Goal: Find specific page/section: Find specific page/section

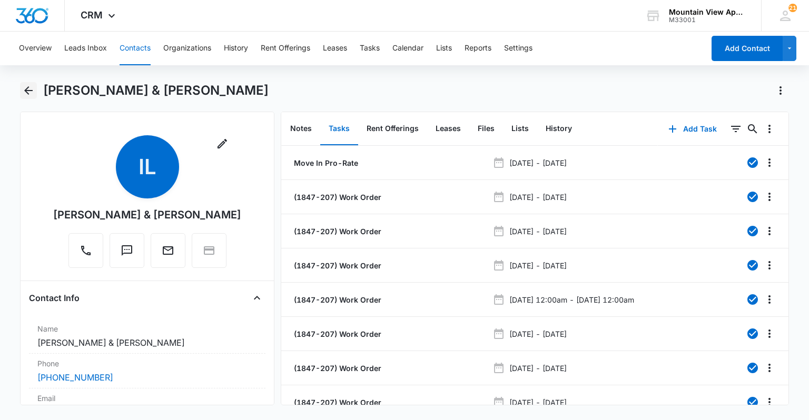
click at [23, 91] on icon "Back" at bounding box center [28, 90] width 13 height 13
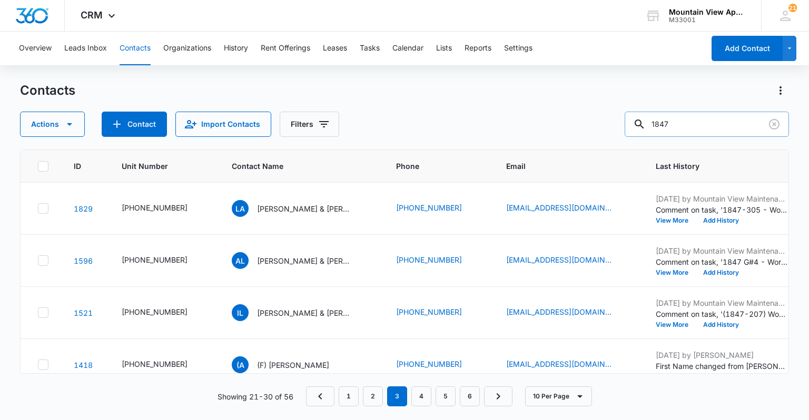
click at [711, 120] on input "1847" at bounding box center [707, 124] width 164 height 25
type input "1"
type input "1871"
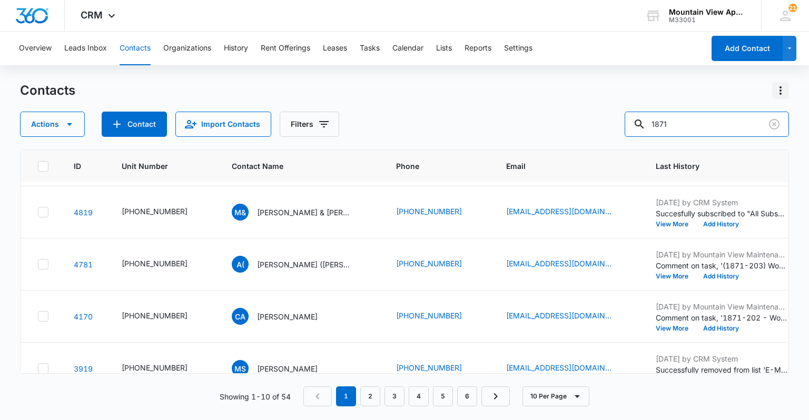
scroll to position [82, 0]
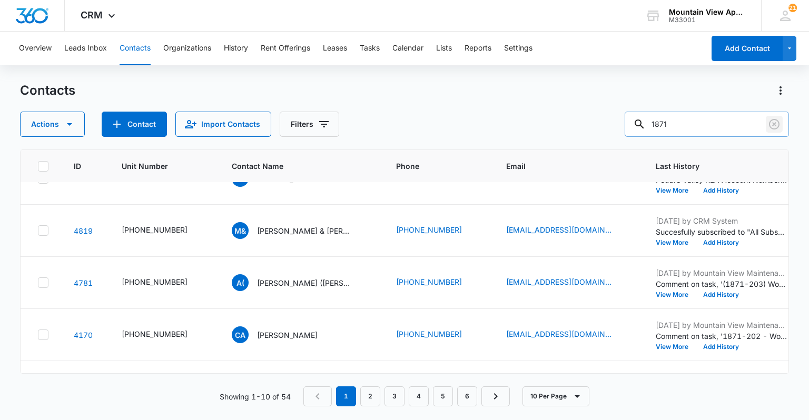
click at [776, 124] on icon "Clear" at bounding box center [774, 124] width 13 height 13
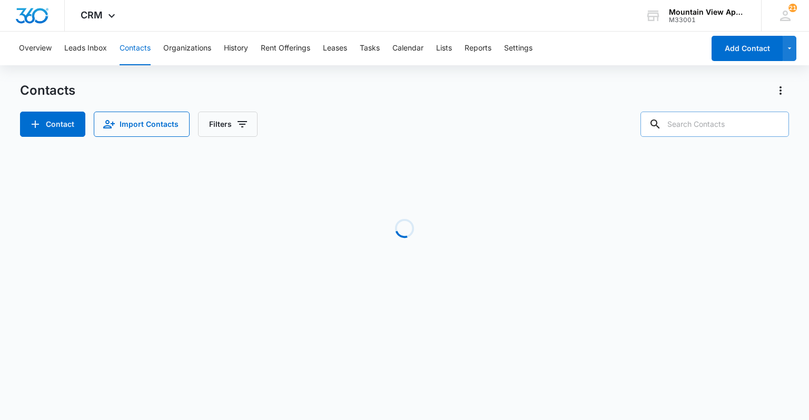
click at [742, 130] on input "text" at bounding box center [714, 124] width 148 height 25
type input "t"
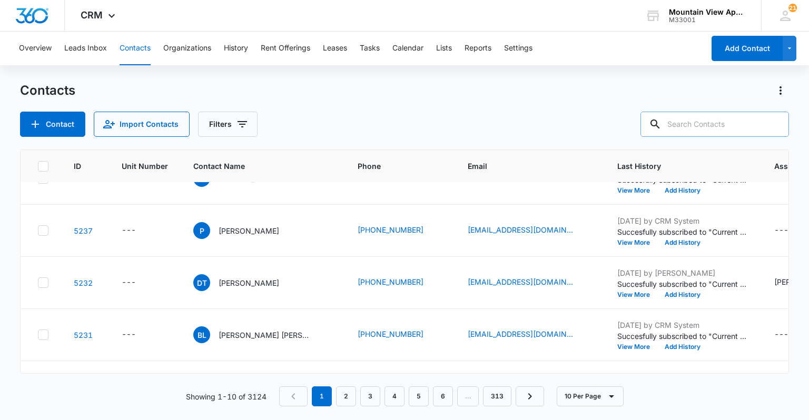
scroll to position [0, 0]
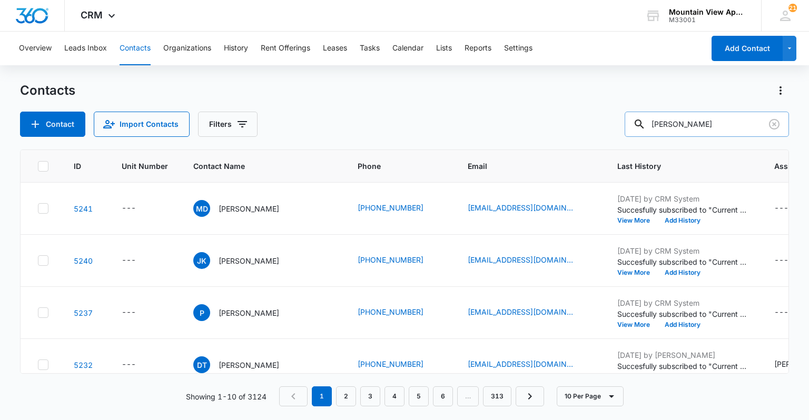
type input "[PERSON_NAME]"
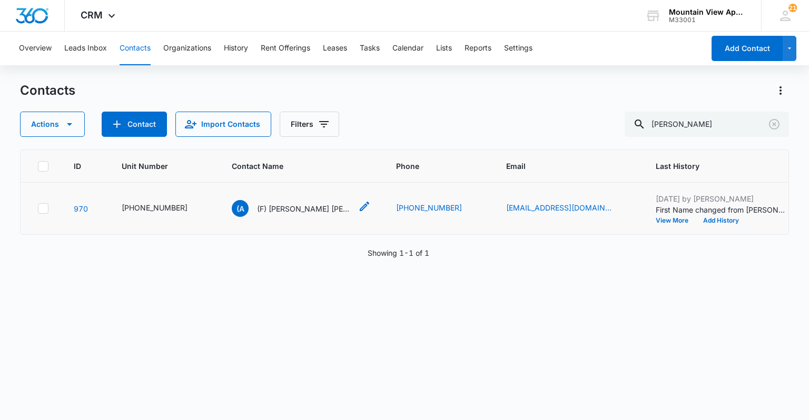
click at [270, 204] on p "(F) [PERSON_NAME] [PERSON_NAME]" at bounding box center [304, 208] width 95 height 11
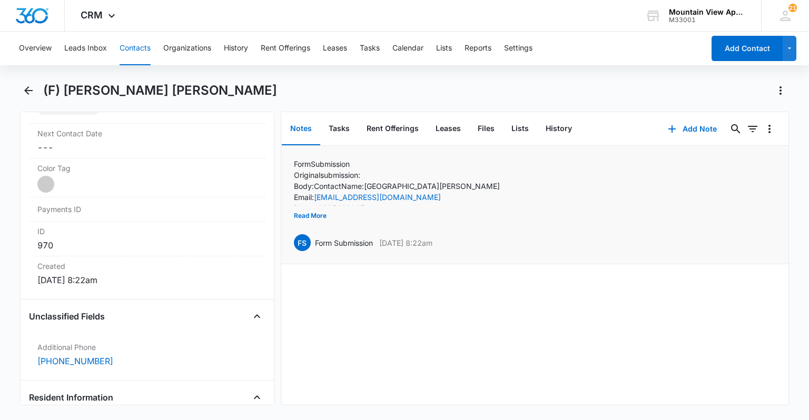
scroll to position [590, 0]
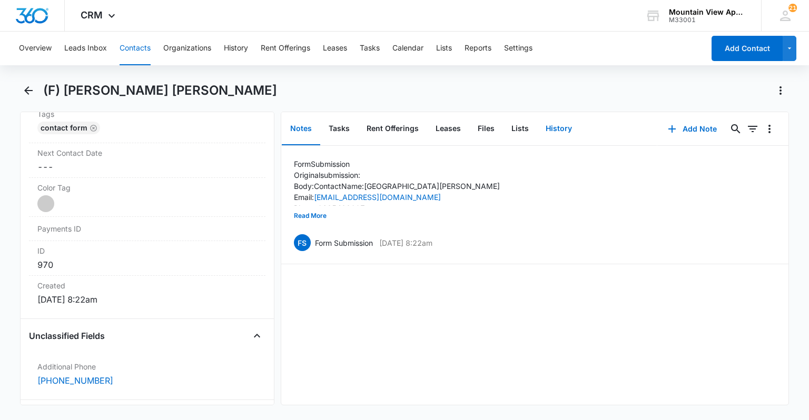
click at [560, 128] on button "History" at bounding box center [558, 129] width 43 height 33
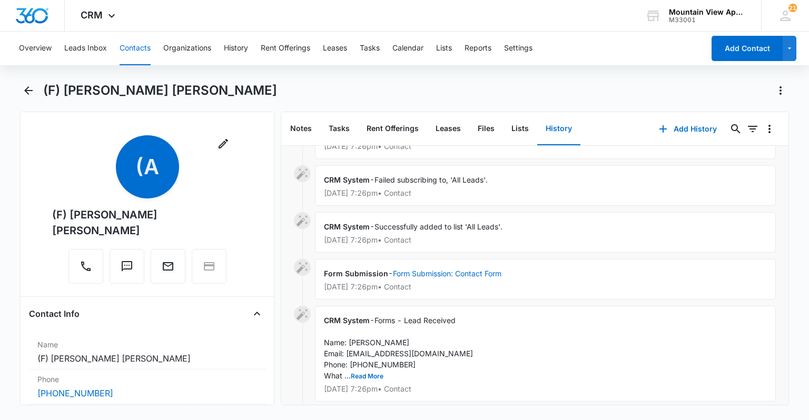
scroll to position [1552, 0]
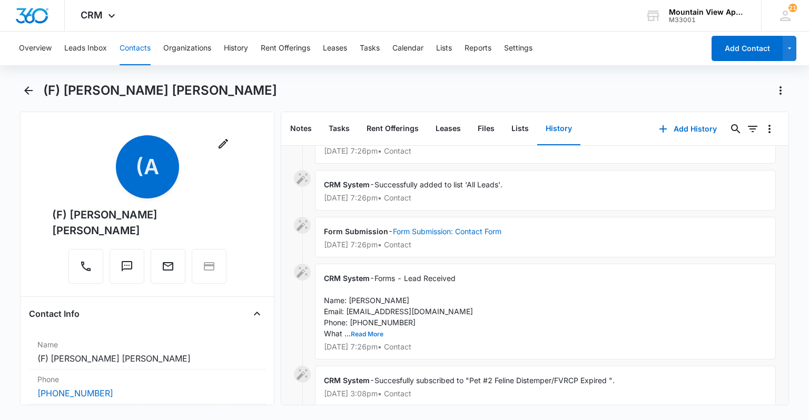
click at [377, 331] on button "Read More" at bounding box center [367, 334] width 33 height 6
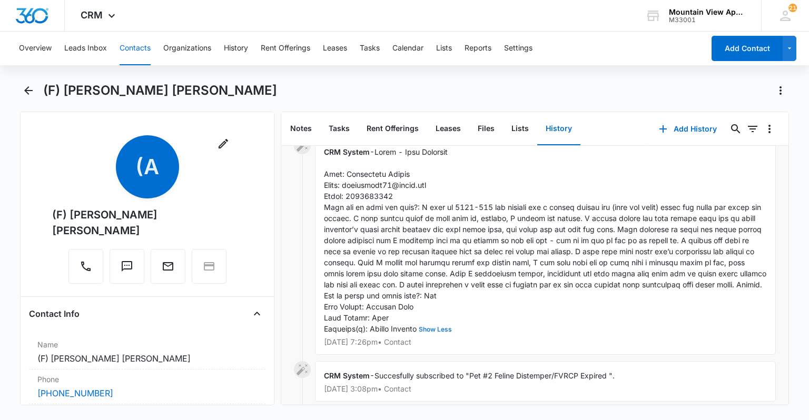
scroll to position [1636, 0]
